Goal: Check status: Check status

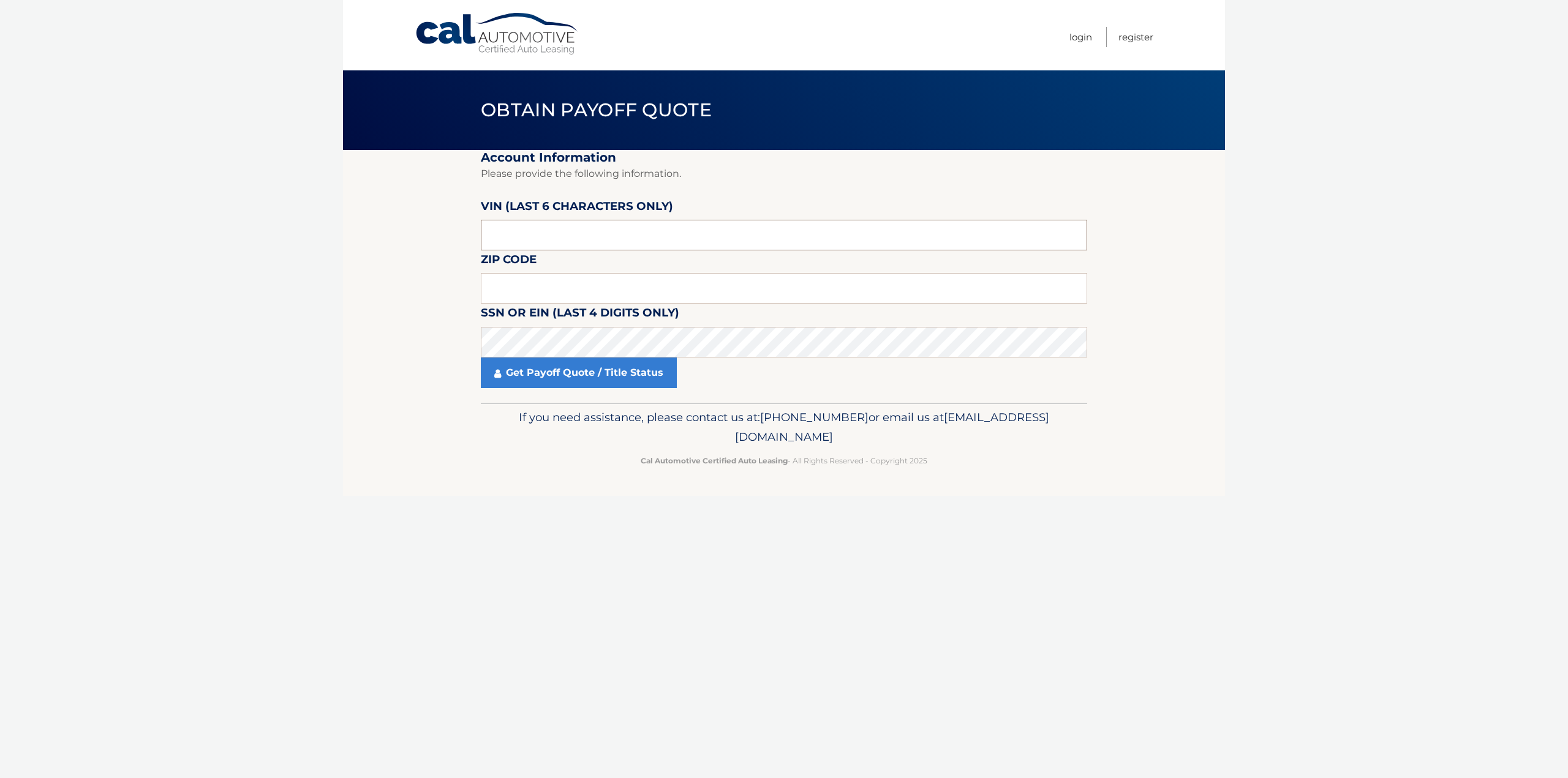
click at [580, 236] on input "text" at bounding box center [784, 235] width 606 height 31
type input "515228"
click at [583, 292] on input "text" at bounding box center [784, 288] width 606 height 31
click at [567, 379] on link "Get Payoff Quote / Title Status" at bounding box center [579, 373] width 196 height 31
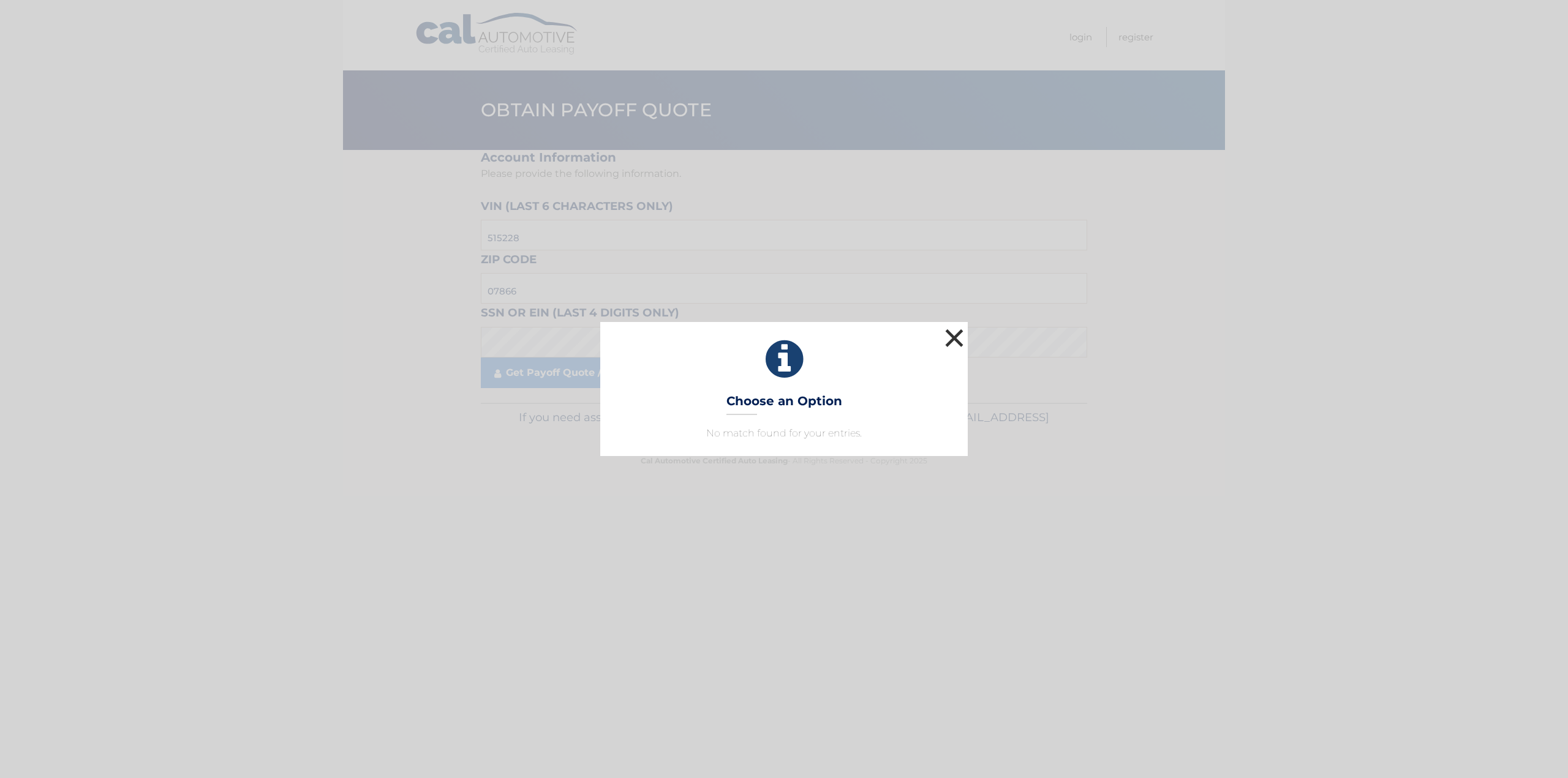
click at [961, 342] on button "×" at bounding box center [954, 338] width 25 height 25
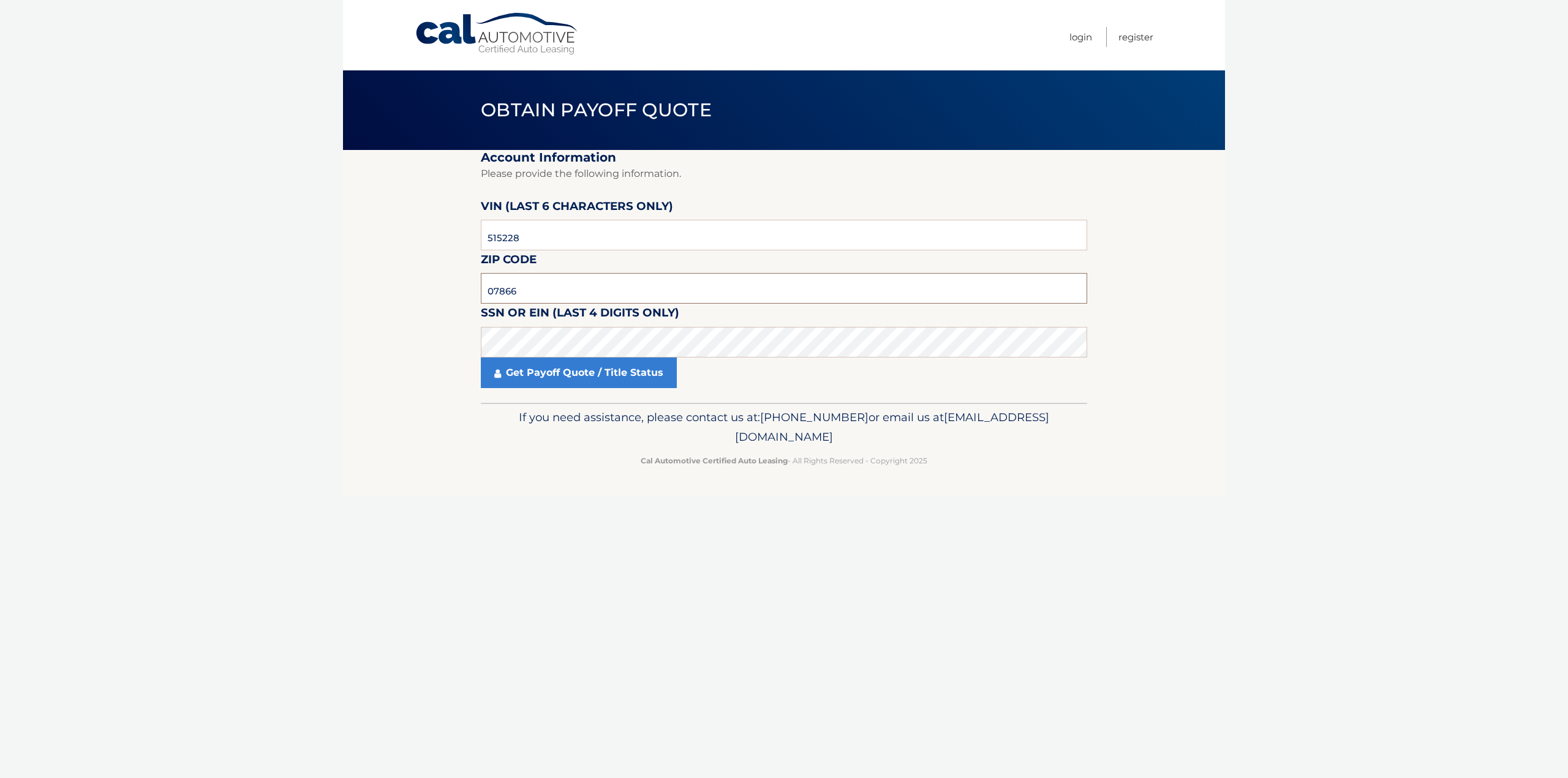
drag, startPoint x: 567, startPoint y: 290, endPoint x: 294, endPoint y: 172, distance: 297.4
click at [205, 201] on body "Cal Automotive Menu Login Register Obtain Payoff Quote" at bounding box center [784, 389] width 1568 height 778
type input "07828"
click at [551, 368] on link "Get Payoff Quote / Title Status" at bounding box center [579, 373] width 196 height 31
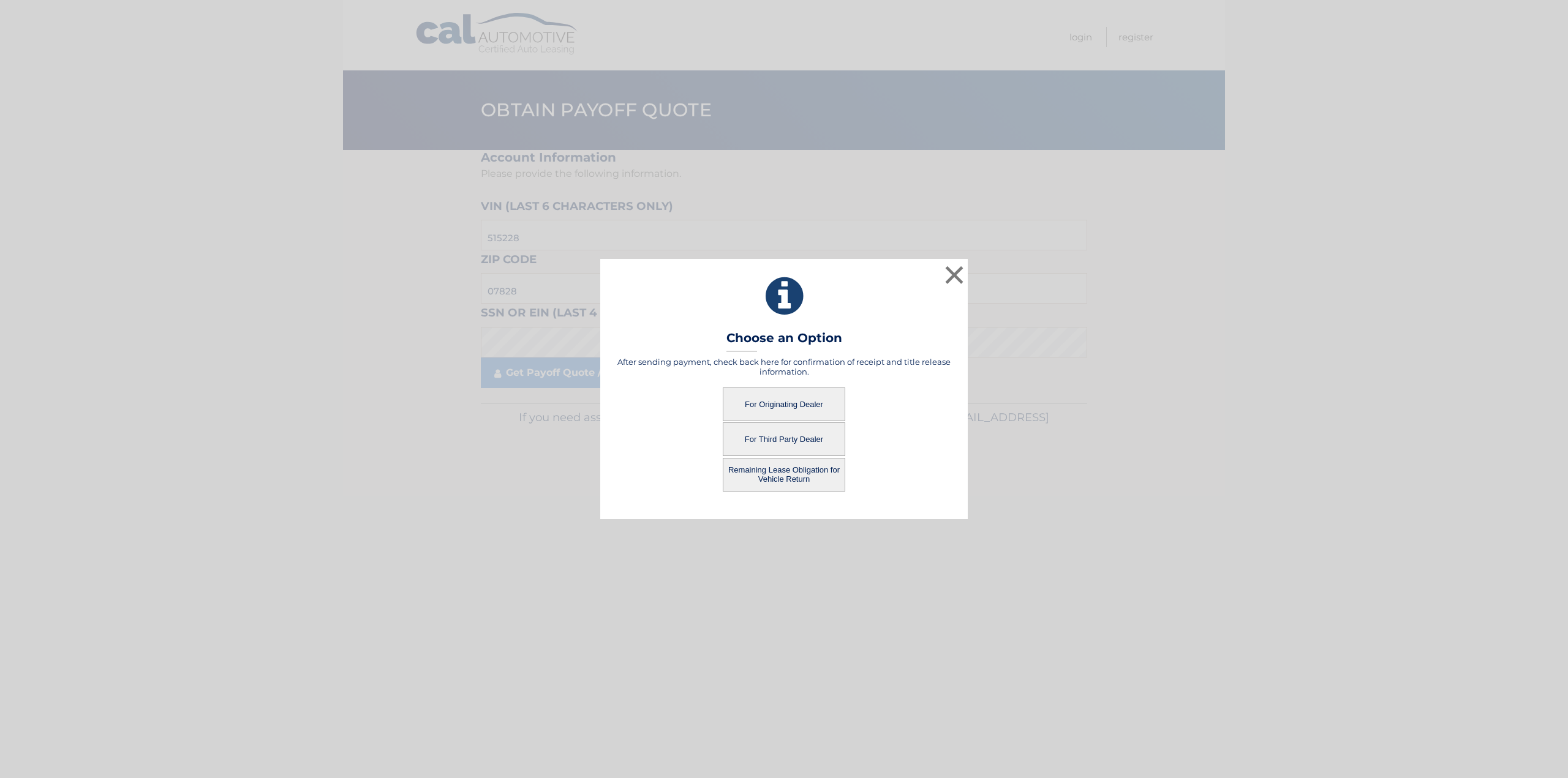
click at [819, 406] on button "For Originating Dealer" at bounding box center [784, 404] width 122 height 33
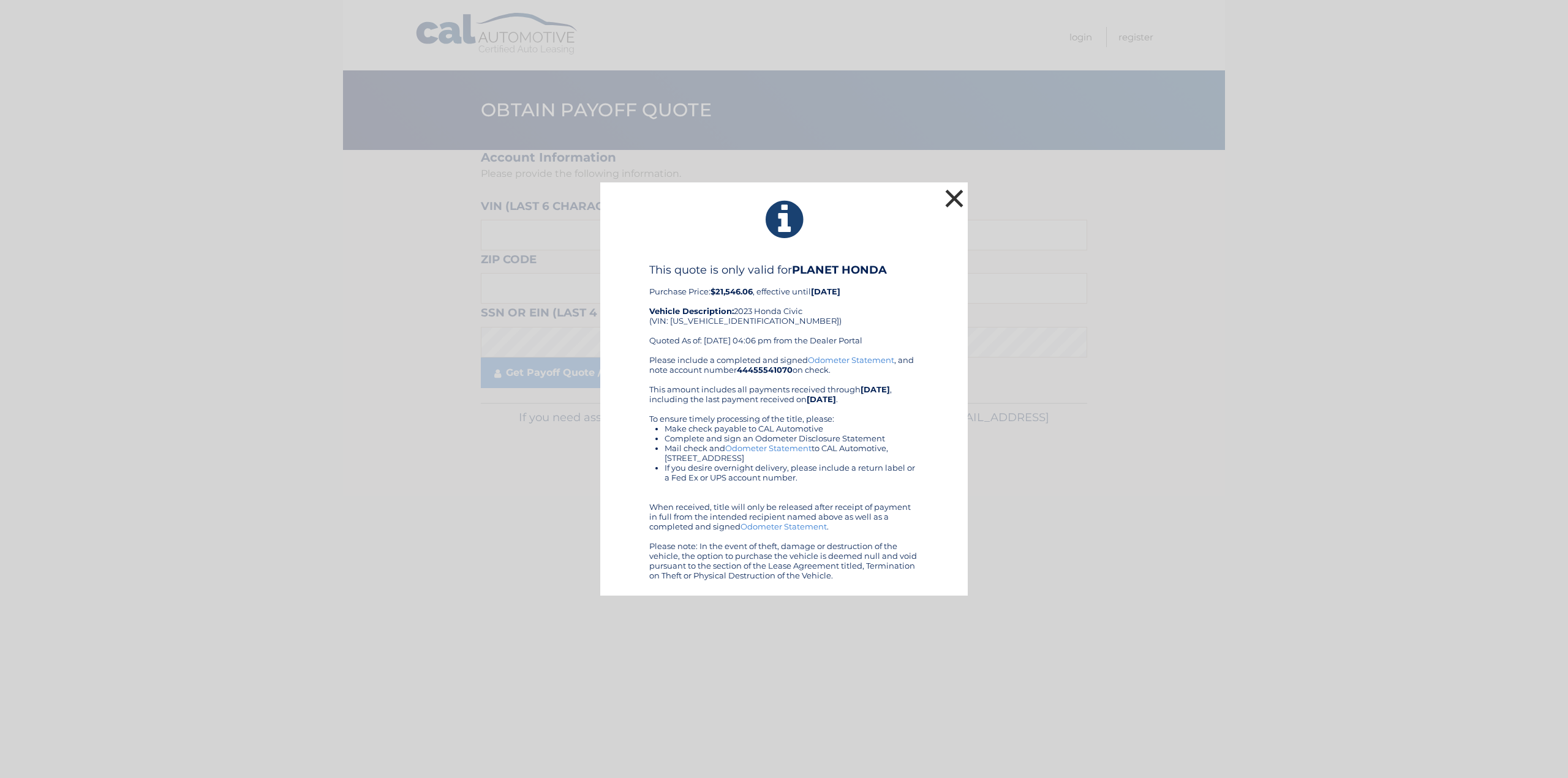
drag, startPoint x: 955, startPoint y: 194, endPoint x: 927, endPoint y: 171, distance: 36.2
click at [955, 195] on button "×" at bounding box center [954, 198] width 25 height 25
